Goal: Entertainment & Leisure: Consume media (video, audio)

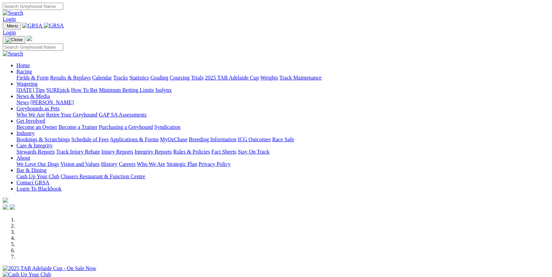
click at [79, 75] on link "Results & Replays" at bounding box center [70, 78] width 41 height 6
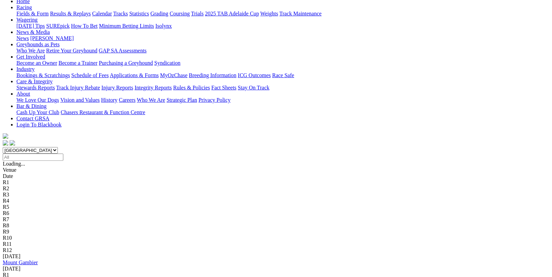
scroll to position [103, 0]
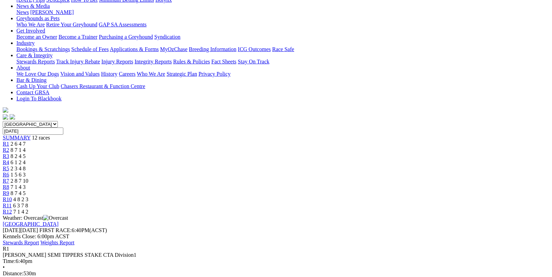
scroll to position [103, 0]
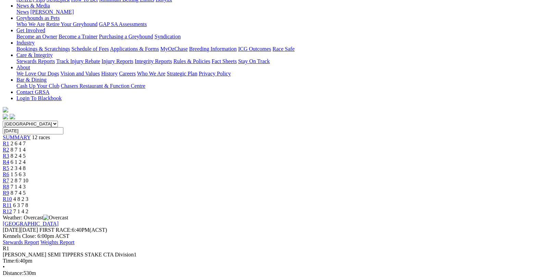
click at [9, 147] on link "R2" at bounding box center [6, 150] width 7 height 6
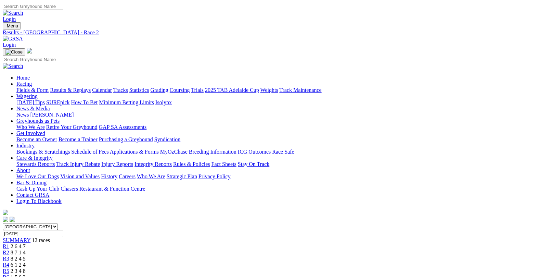
click at [26, 262] on span "6 1 2 4" at bounding box center [18, 265] width 15 height 6
click at [9, 262] on span "R4" at bounding box center [6, 265] width 7 height 6
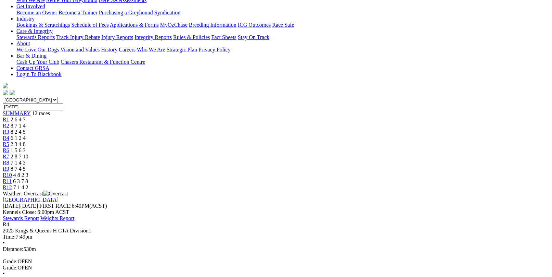
scroll to position [137, 0]
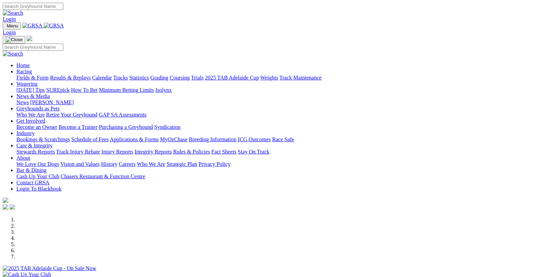
click at [31, 75] on link "Fields & Form" at bounding box center [32, 78] width 32 height 6
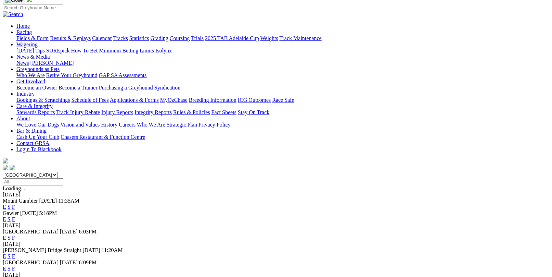
scroll to position [68, 0]
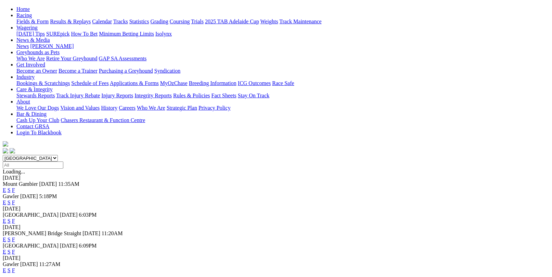
click at [15, 218] on link "F" at bounding box center [13, 221] width 3 height 6
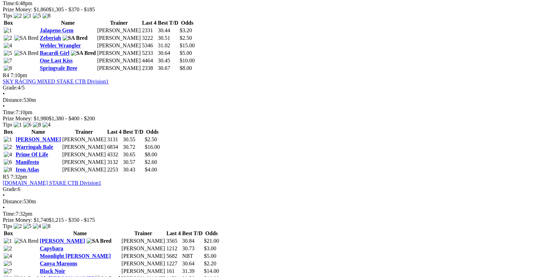
scroll to position [650, 0]
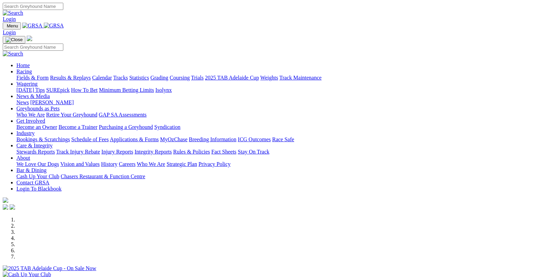
click at [32, 68] on link "Racing" at bounding box center [23, 71] width 15 height 6
click at [91, 75] on link "Results & Replays" at bounding box center [70, 78] width 41 height 6
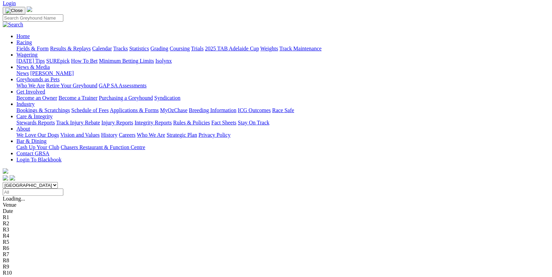
scroll to position [68, 0]
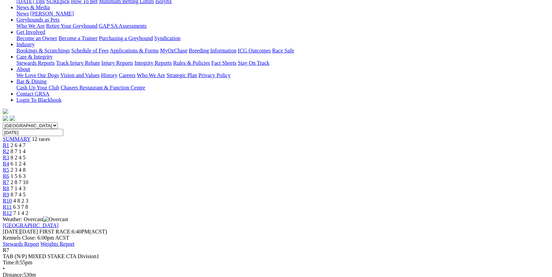
scroll to position [103, 0]
